Goal: Navigation & Orientation: Find specific page/section

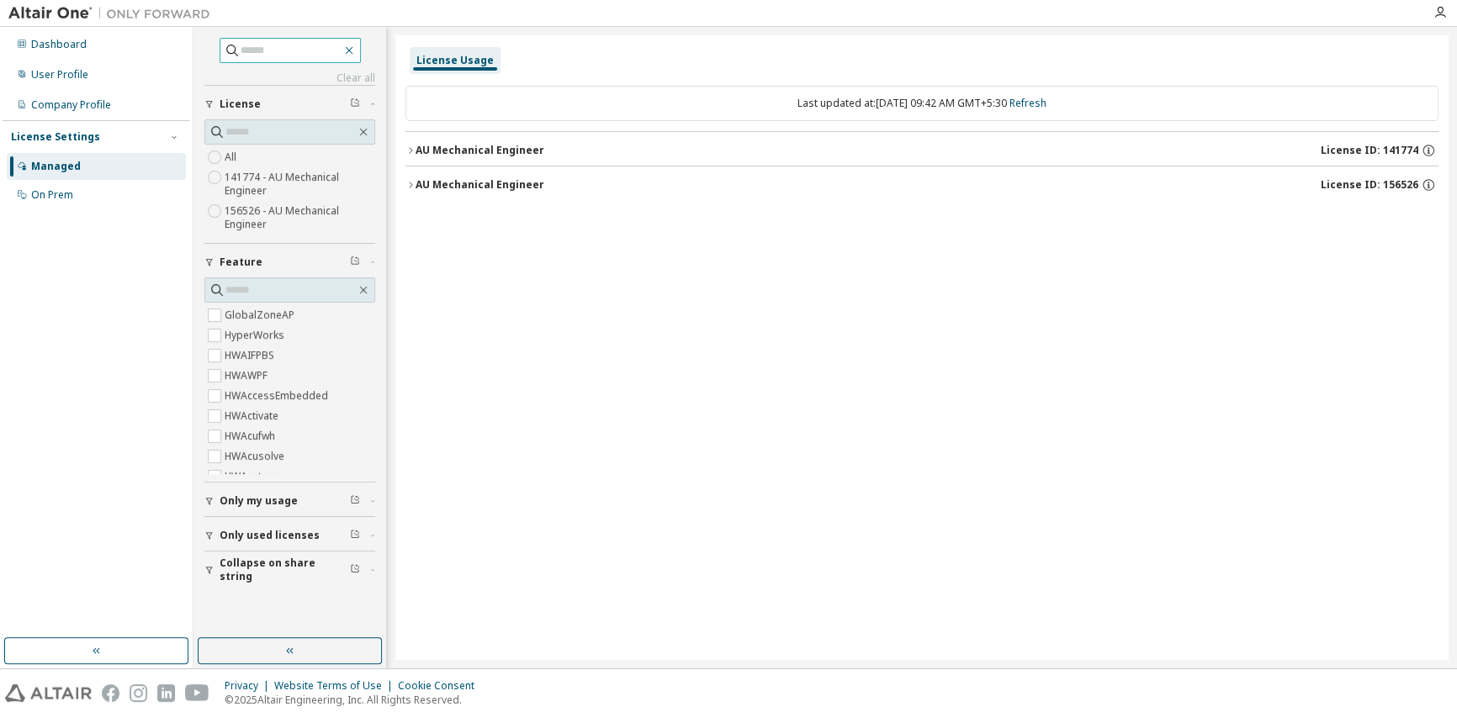
click at [356, 48] on icon "button" at bounding box center [348, 50] width 13 height 13
click at [129, 650] on button "button" at bounding box center [96, 651] width 184 height 27
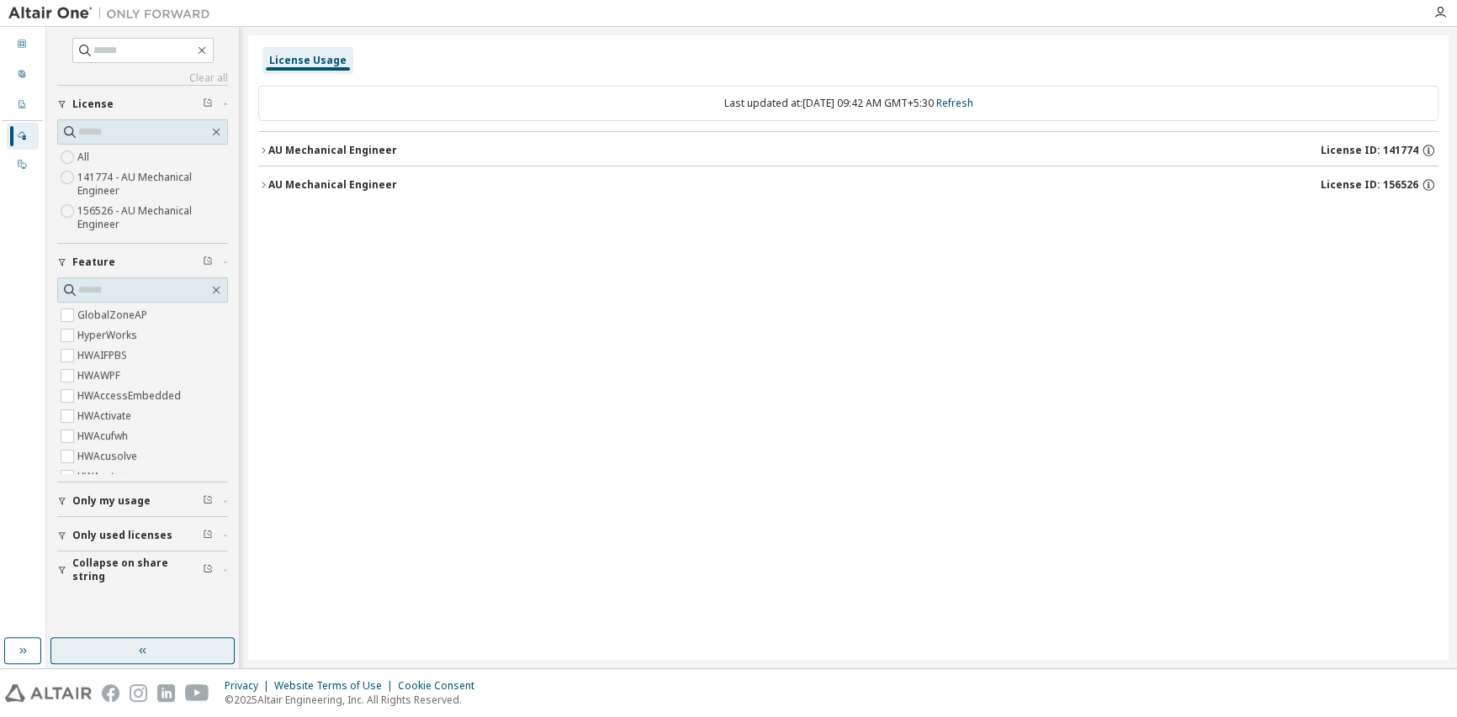
click at [92, 648] on button "button" at bounding box center [142, 651] width 184 height 27
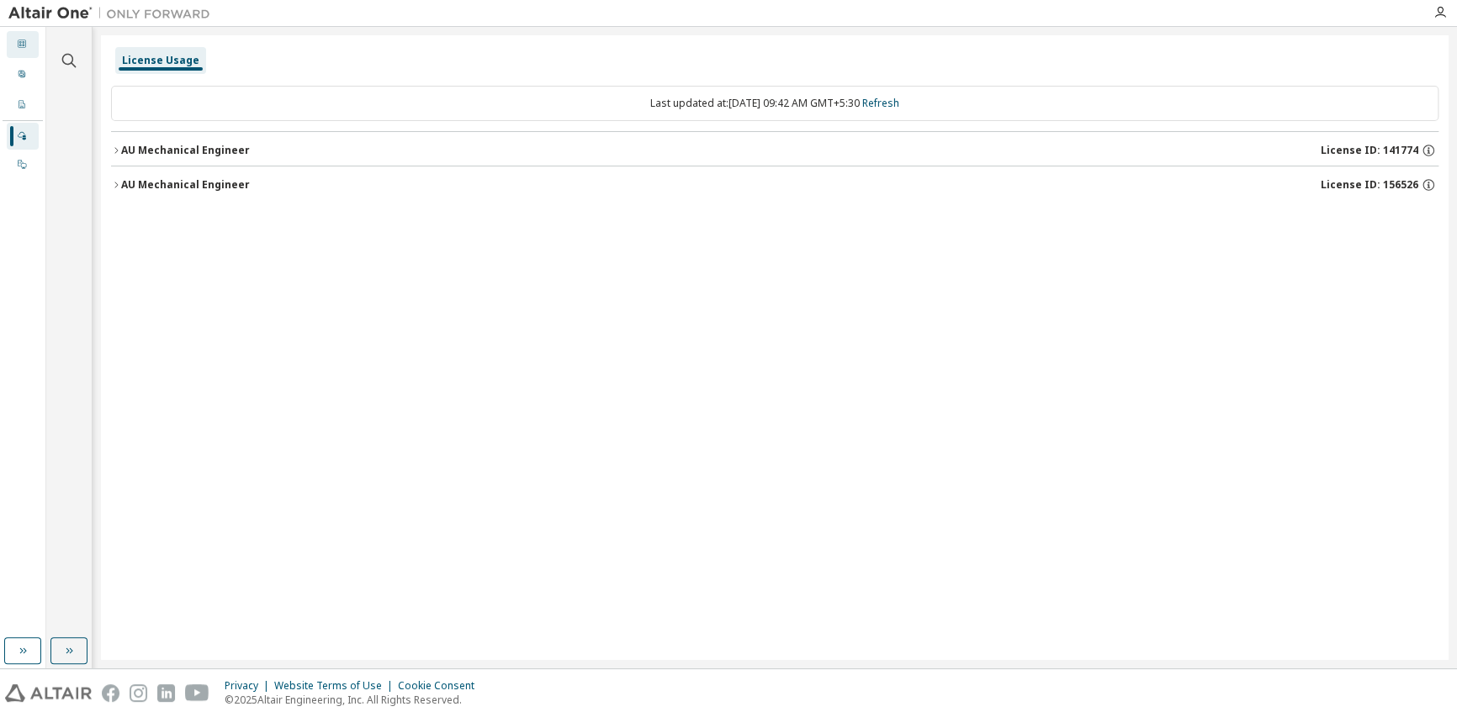
click at [24, 34] on div "Dashboard" at bounding box center [23, 44] width 32 height 27
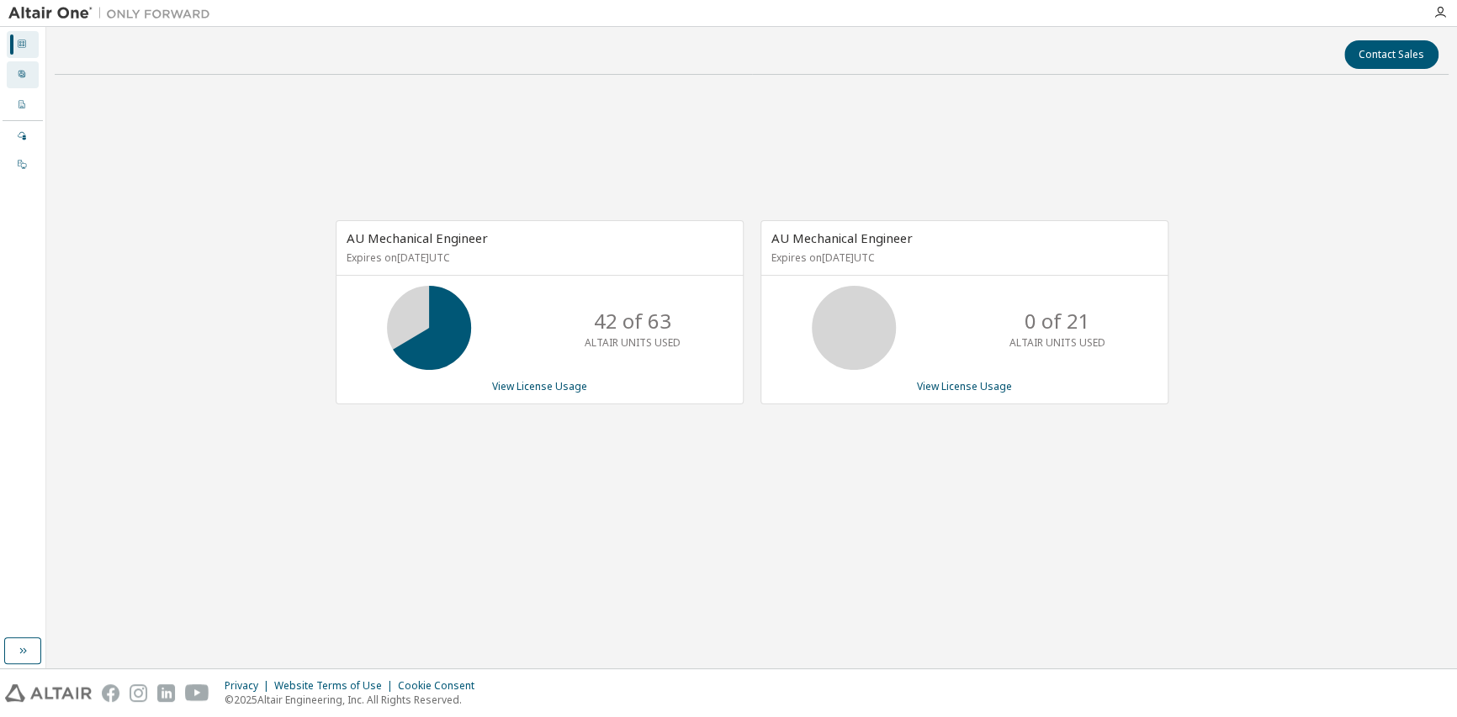
click at [13, 77] on div "User Profile" at bounding box center [23, 74] width 32 height 27
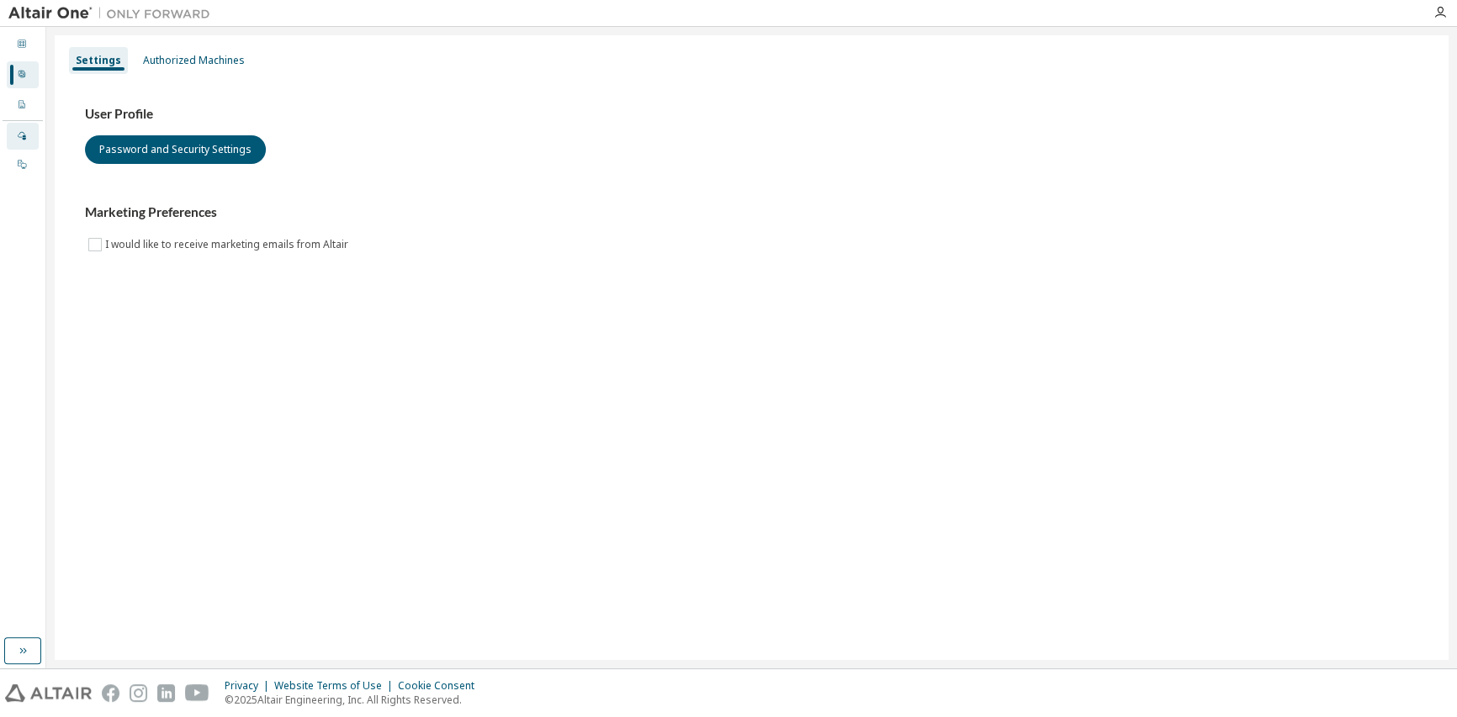
click at [35, 123] on div "Managed" at bounding box center [23, 136] width 32 height 27
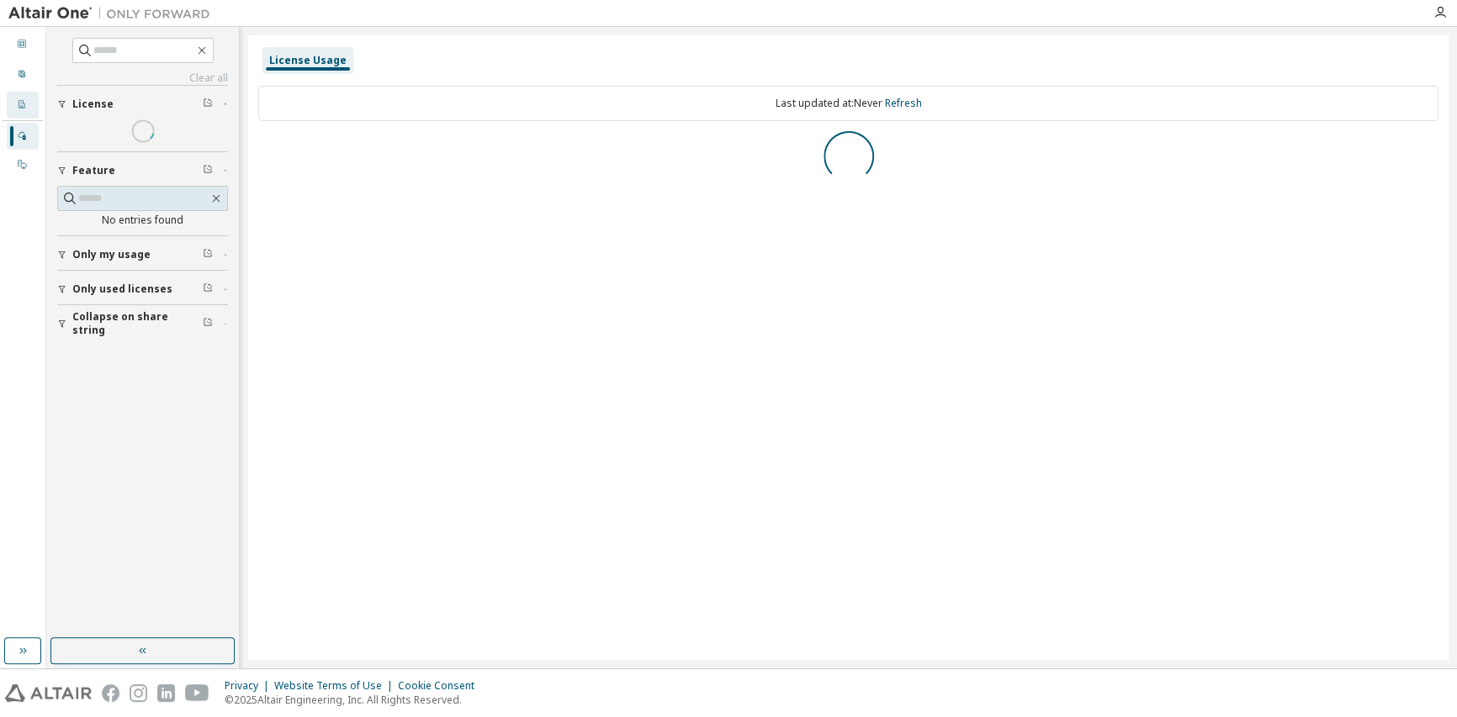
click at [21, 107] on icon at bounding box center [22, 104] width 6 height 8
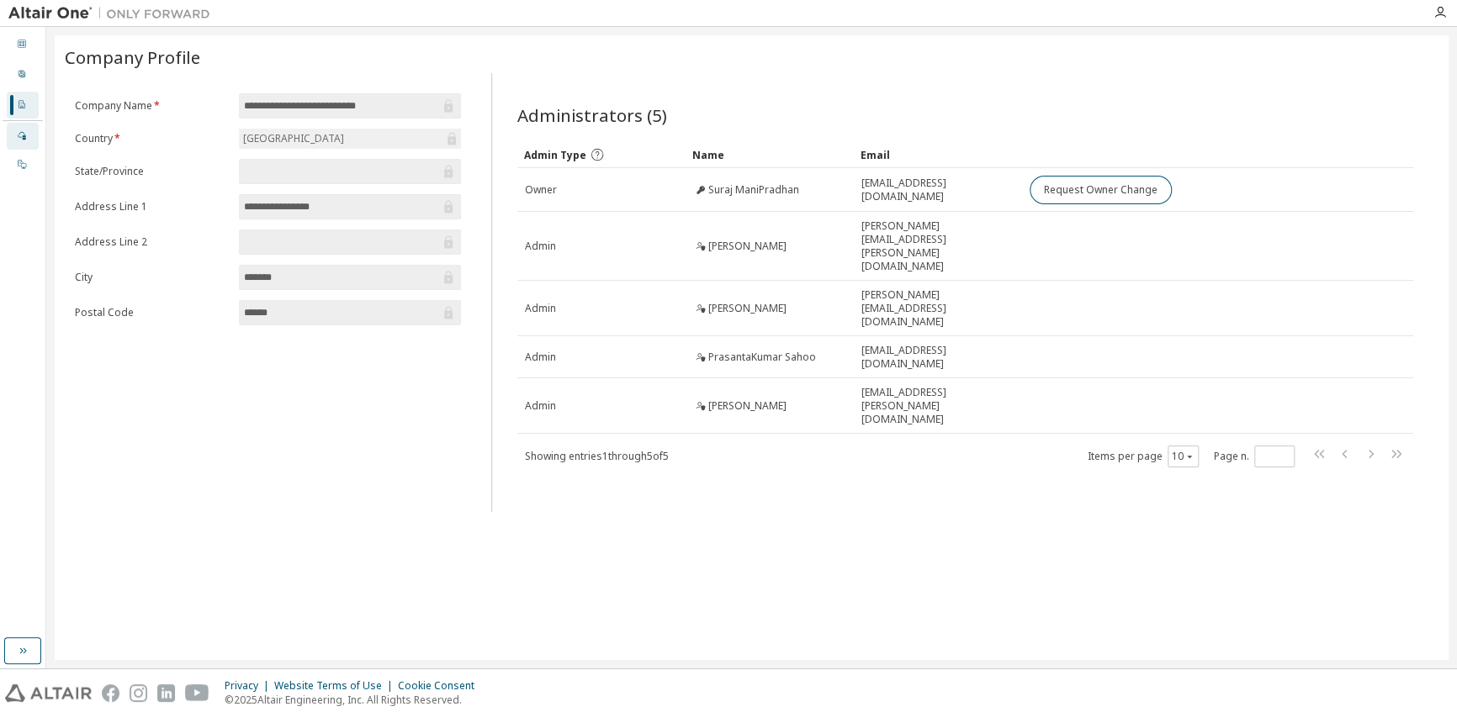
click at [30, 135] on div "Managed" at bounding box center [23, 136] width 32 height 27
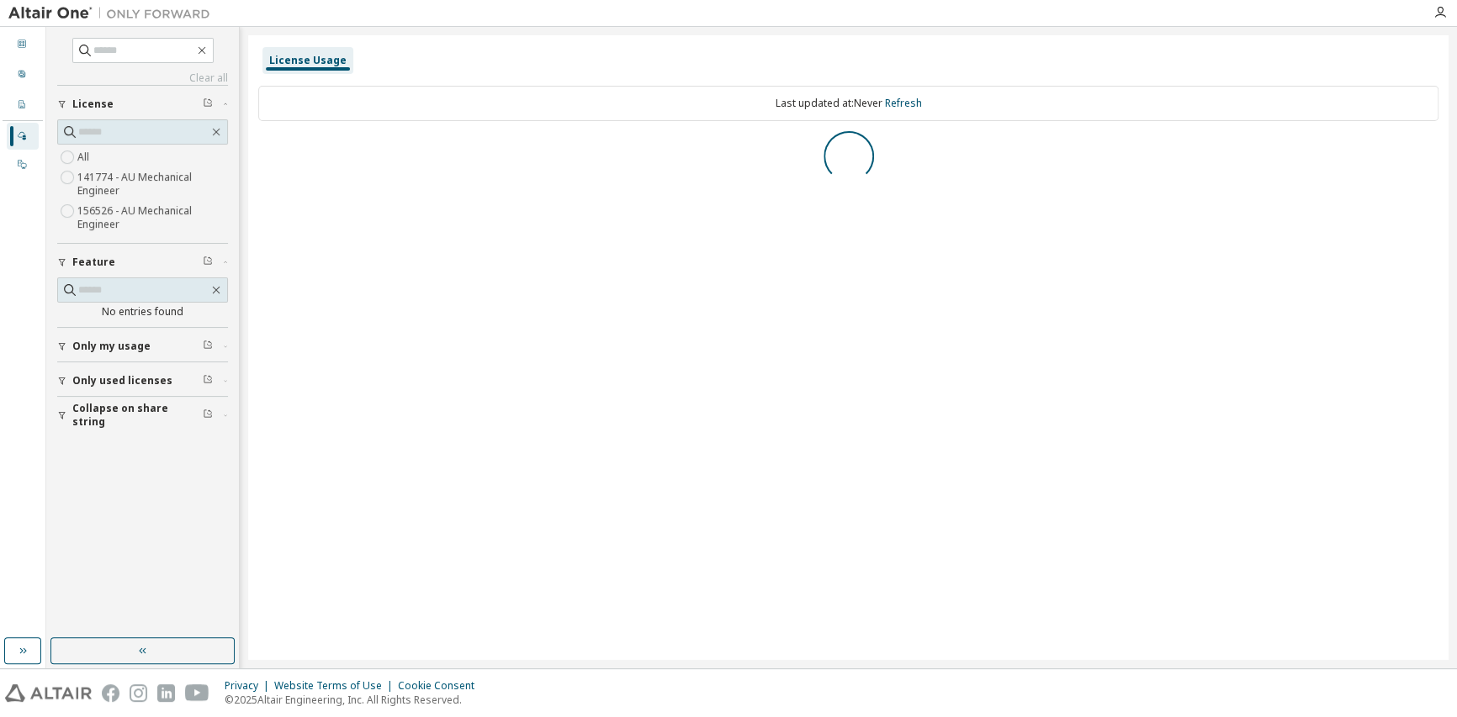
click at [36, 149] on div "Managed" at bounding box center [23, 136] width 32 height 27
click at [28, 159] on div "On Prem" at bounding box center [23, 164] width 32 height 27
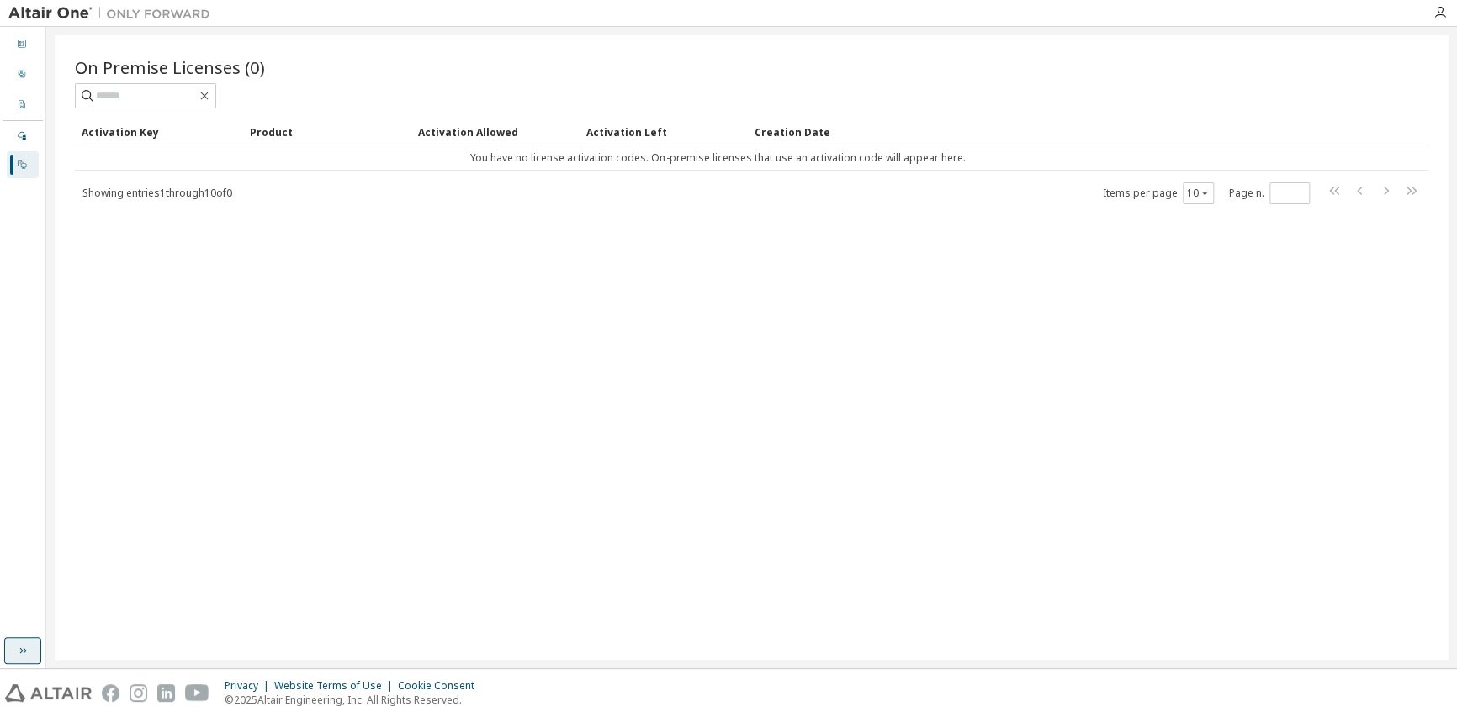
click at [26, 644] on icon "button" at bounding box center [22, 650] width 13 height 13
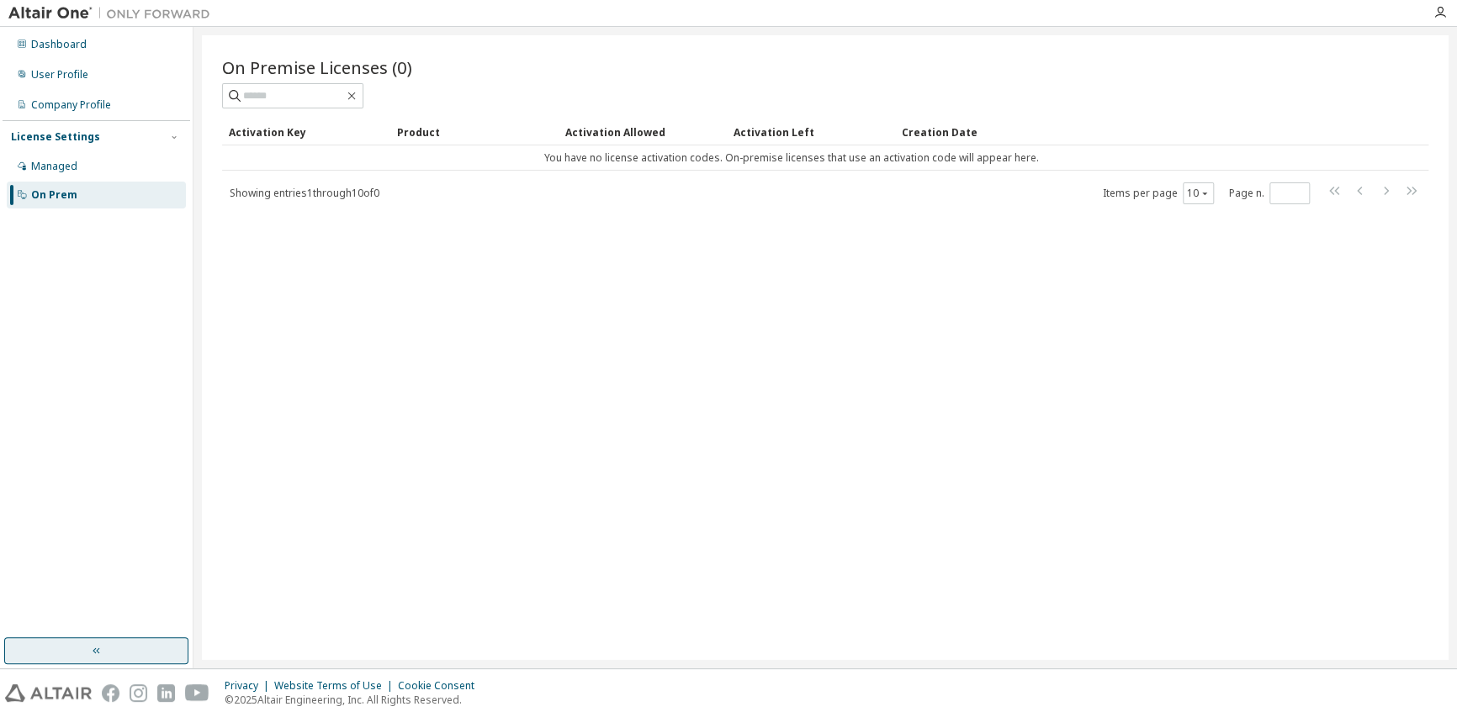
click at [61, 652] on button "button" at bounding box center [96, 651] width 184 height 27
